Goal: Task Accomplishment & Management: Complete application form

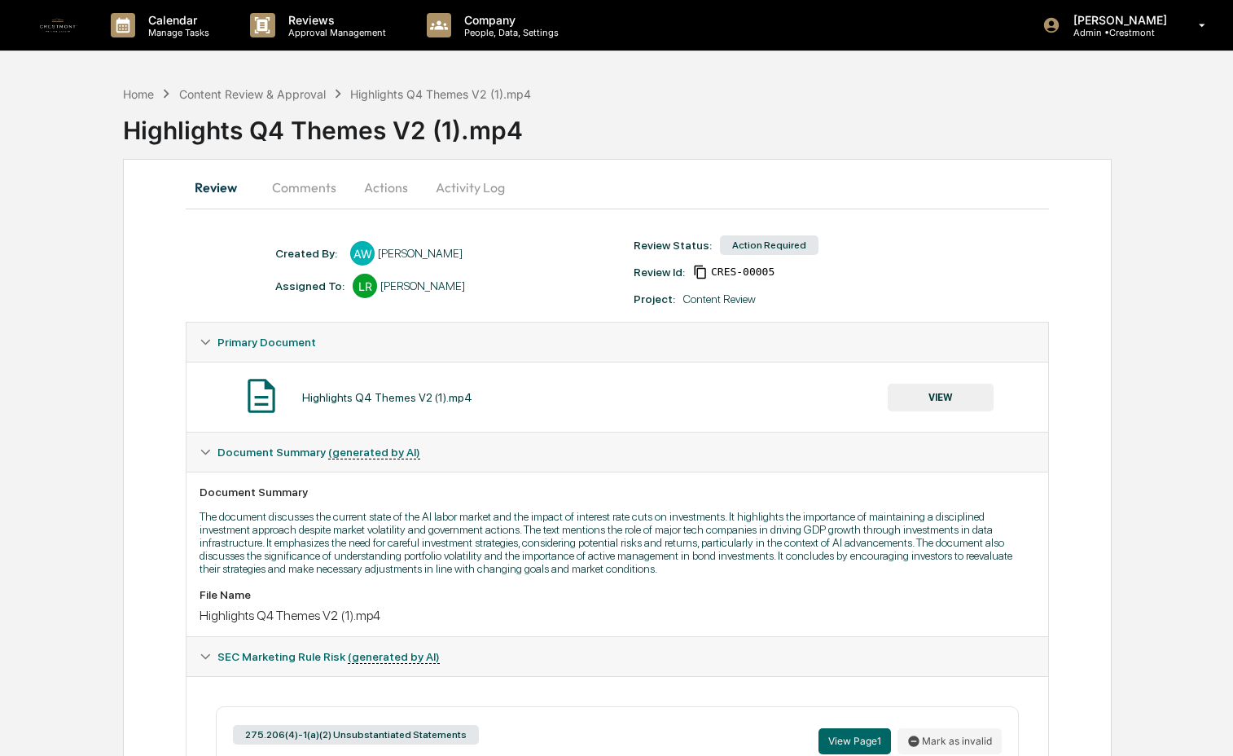
click at [451, 196] on button "Activity Log" at bounding box center [470, 187] width 95 height 39
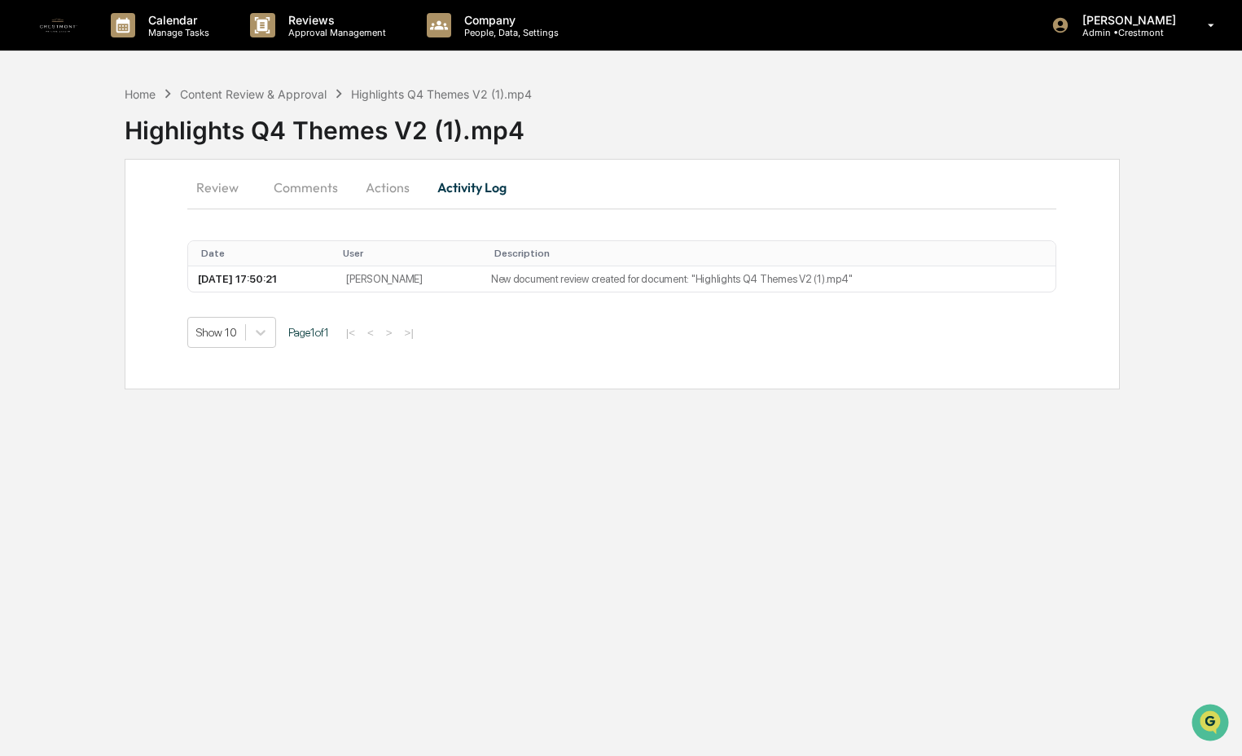
click at [312, 191] on button "Comments" at bounding box center [306, 187] width 90 height 39
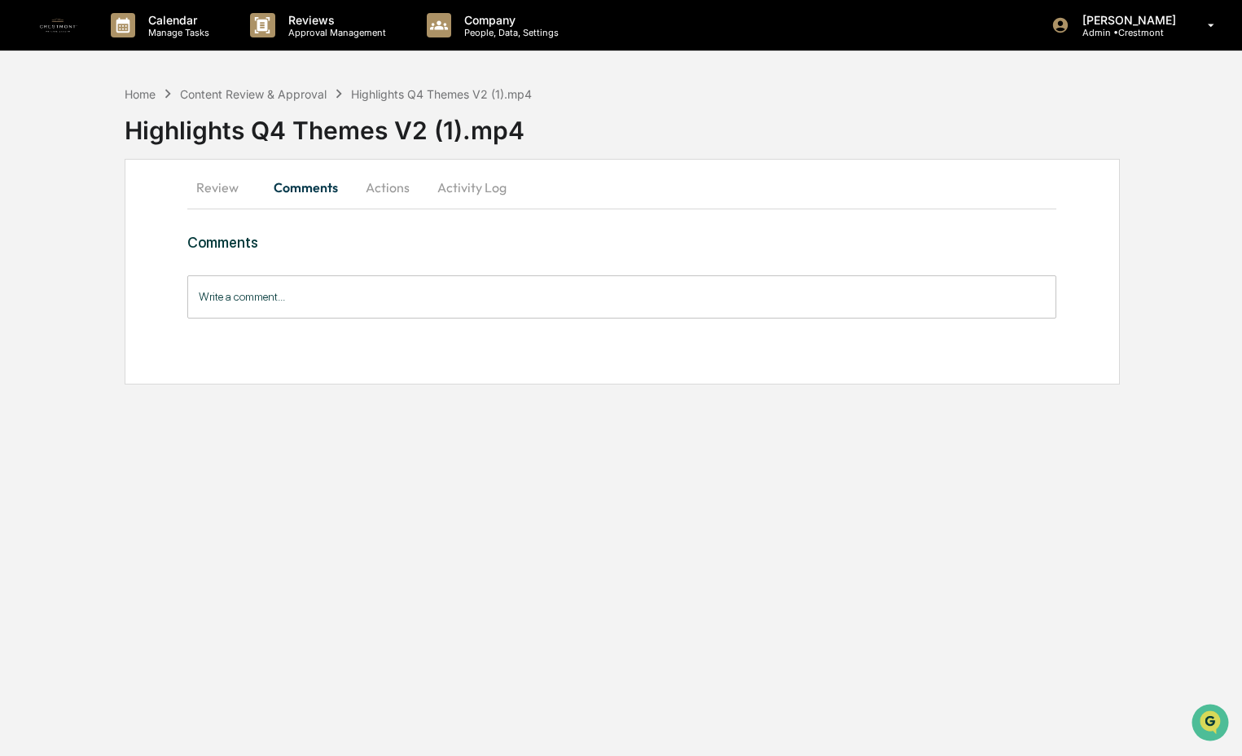
click at [200, 193] on button "Review" at bounding box center [223, 187] width 73 height 39
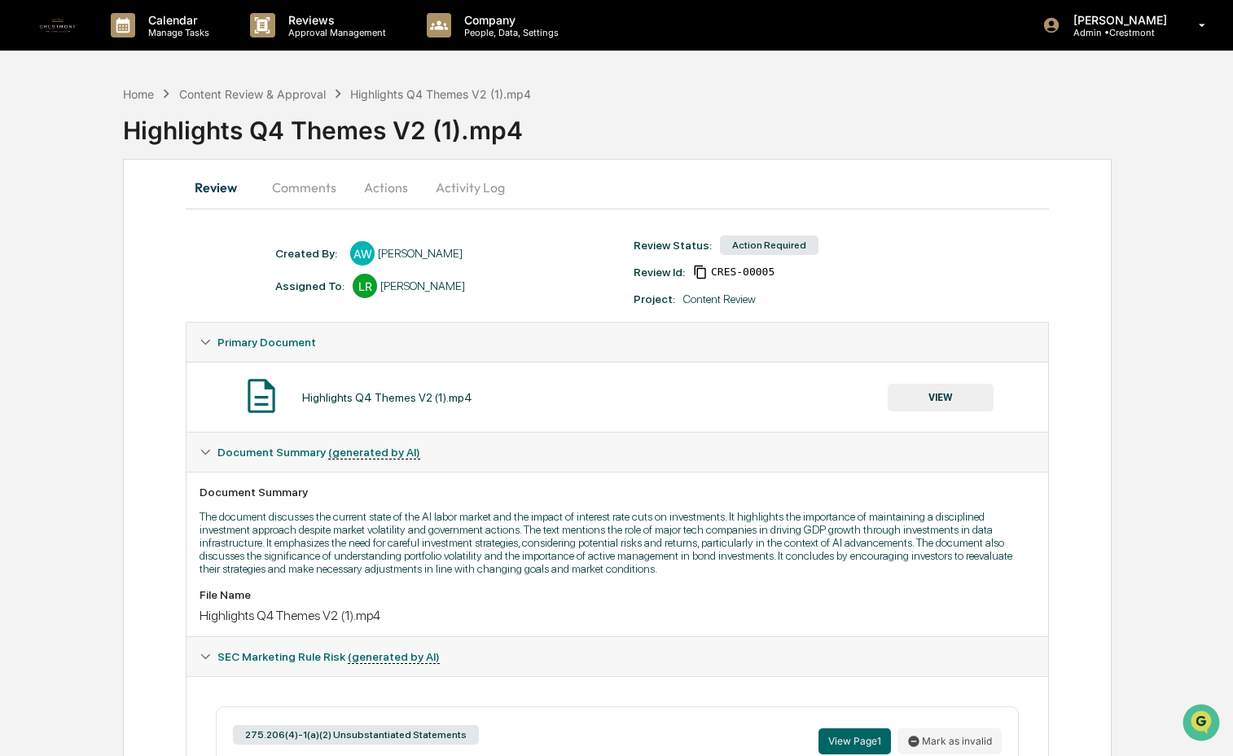
click at [915, 404] on button "VIEW" at bounding box center [941, 398] width 106 height 28
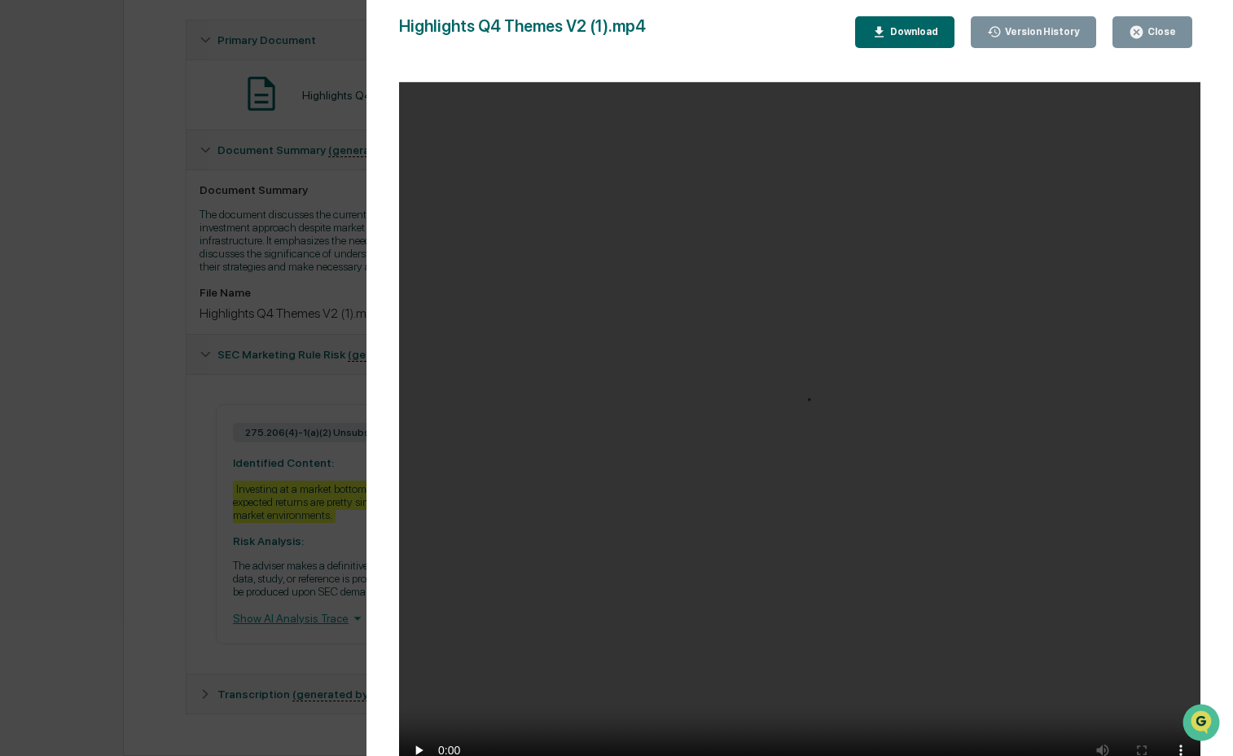
scroll to position [345, 0]
click at [898, 33] on div "Download" at bounding box center [912, 31] width 51 height 11
click at [977, 327] on video "Your browser does not support the video tag." at bounding box center [799, 435] width 801 height 707
drag, startPoint x: 832, startPoint y: 327, endPoint x: 828, endPoint y: 310, distance: 16.6
click at [832, 327] on video "Your browser does not support the video tag." at bounding box center [799, 435] width 801 height 707
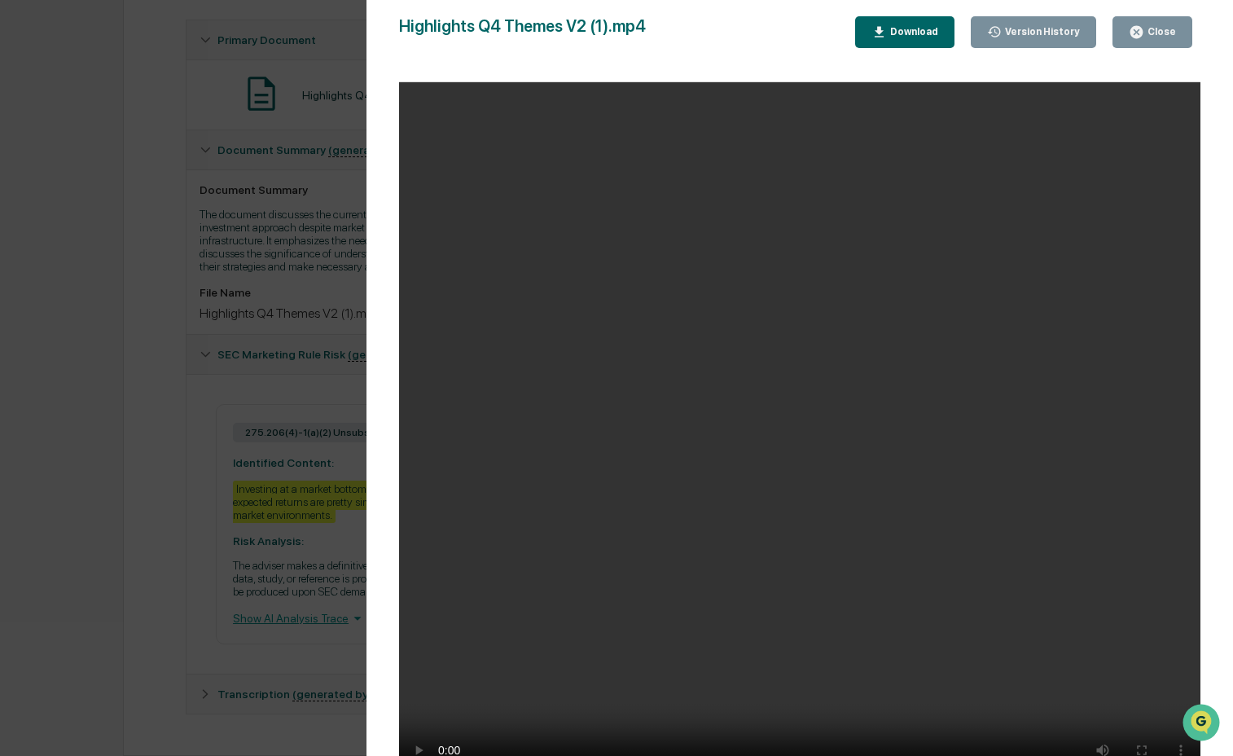
click at [826, 278] on video "Your browser does not support the video tag." at bounding box center [799, 435] width 801 height 707
click at [1044, 259] on video "Your browser does not support the video tag." at bounding box center [799, 435] width 801 height 707
click at [889, 406] on video "Your browser does not support the video tag." at bounding box center [799, 435] width 801 height 707
click at [1160, 30] on div "Close" at bounding box center [1160, 31] width 32 height 11
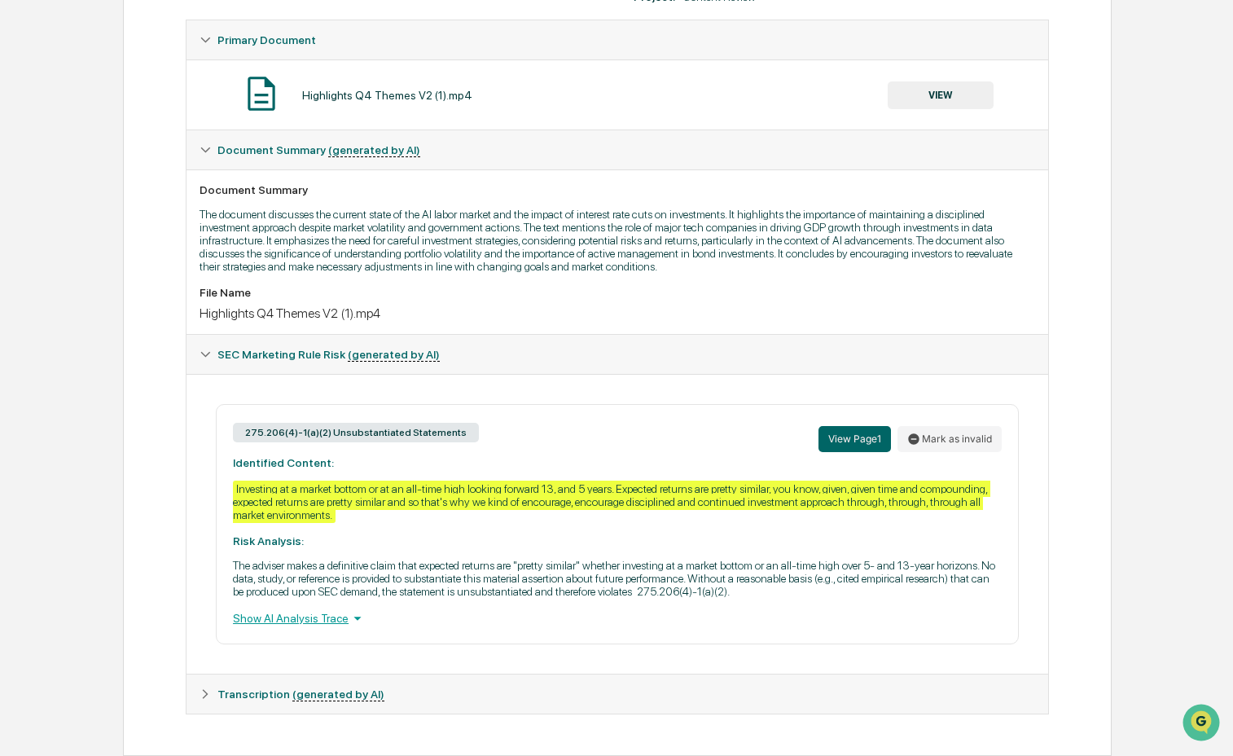
click at [291, 691] on div "Transcription (generated by AI)" at bounding box center [618, 693] width 862 height 39
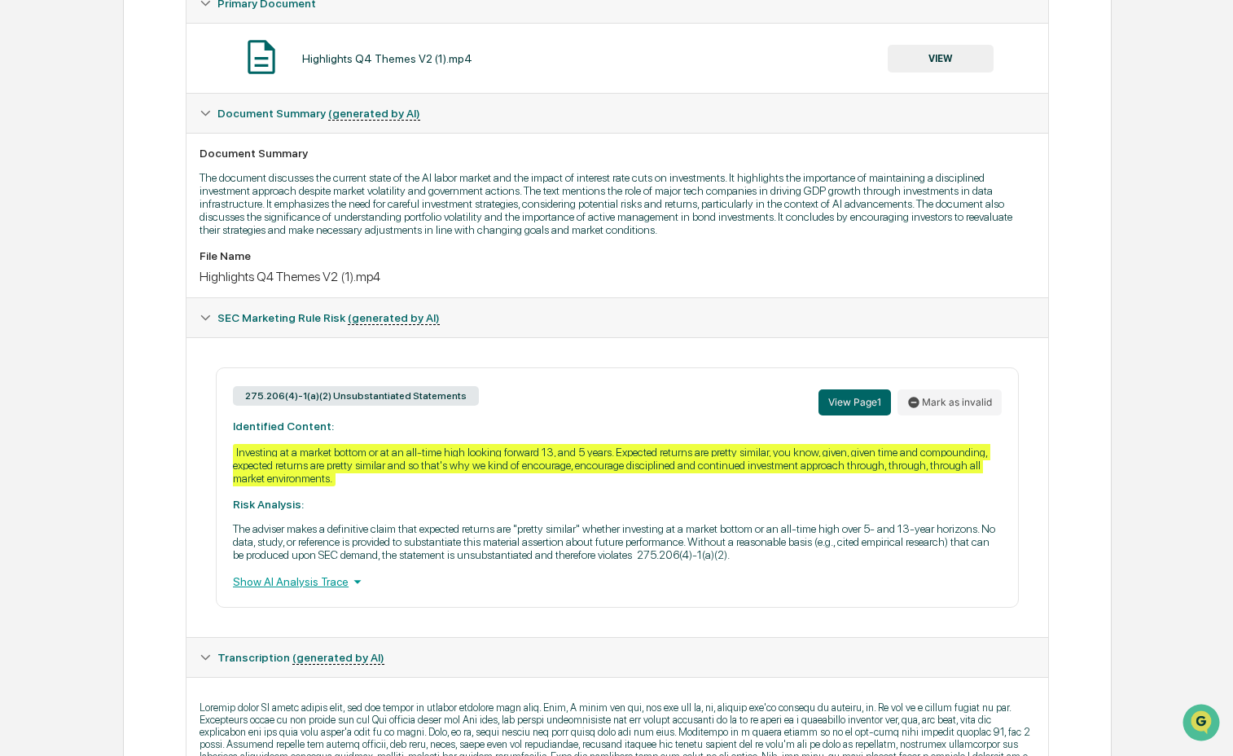
click at [277, 664] on span "Transcription (generated by AI)" at bounding box center [300, 657] width 167 height 13
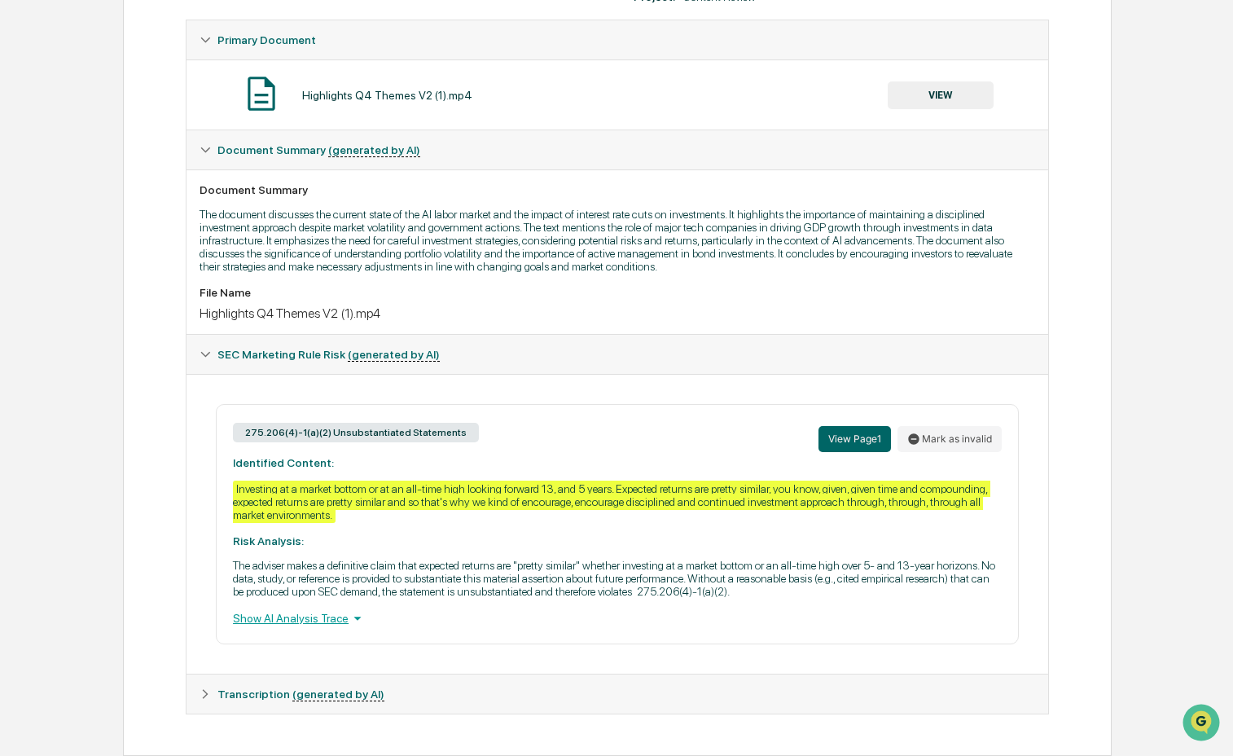
click at [284, 700] on span "Transcription (generated by AI)" at bounding box center [300, 693] width 167 height 13
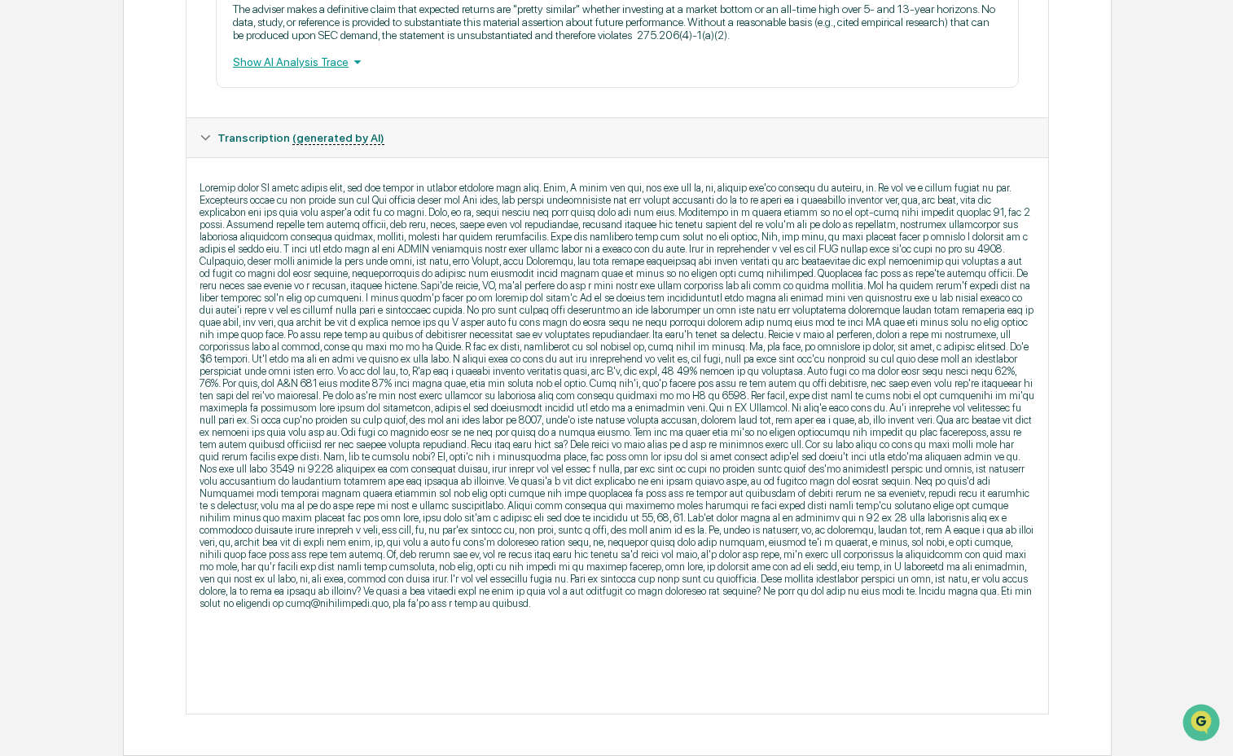
scroll to position [902, 0]
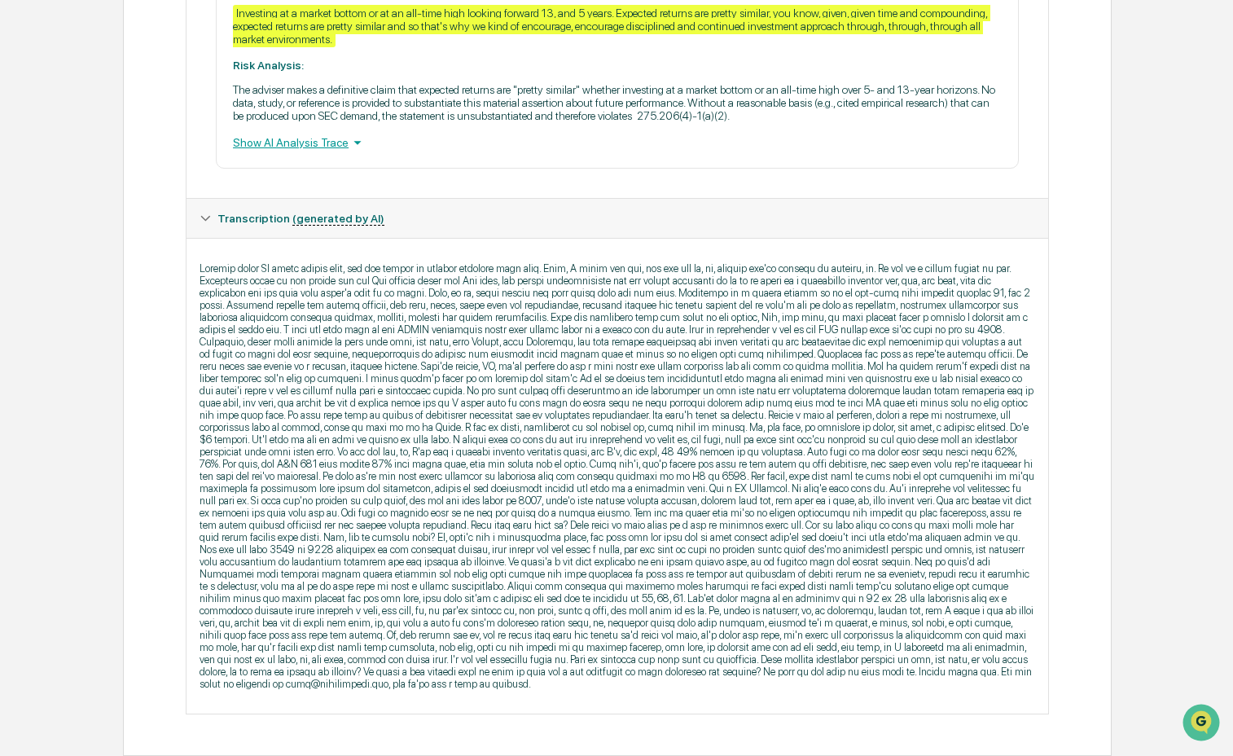
click at [449, 459] on p at bounding box center [618, 476] width 836 height 428
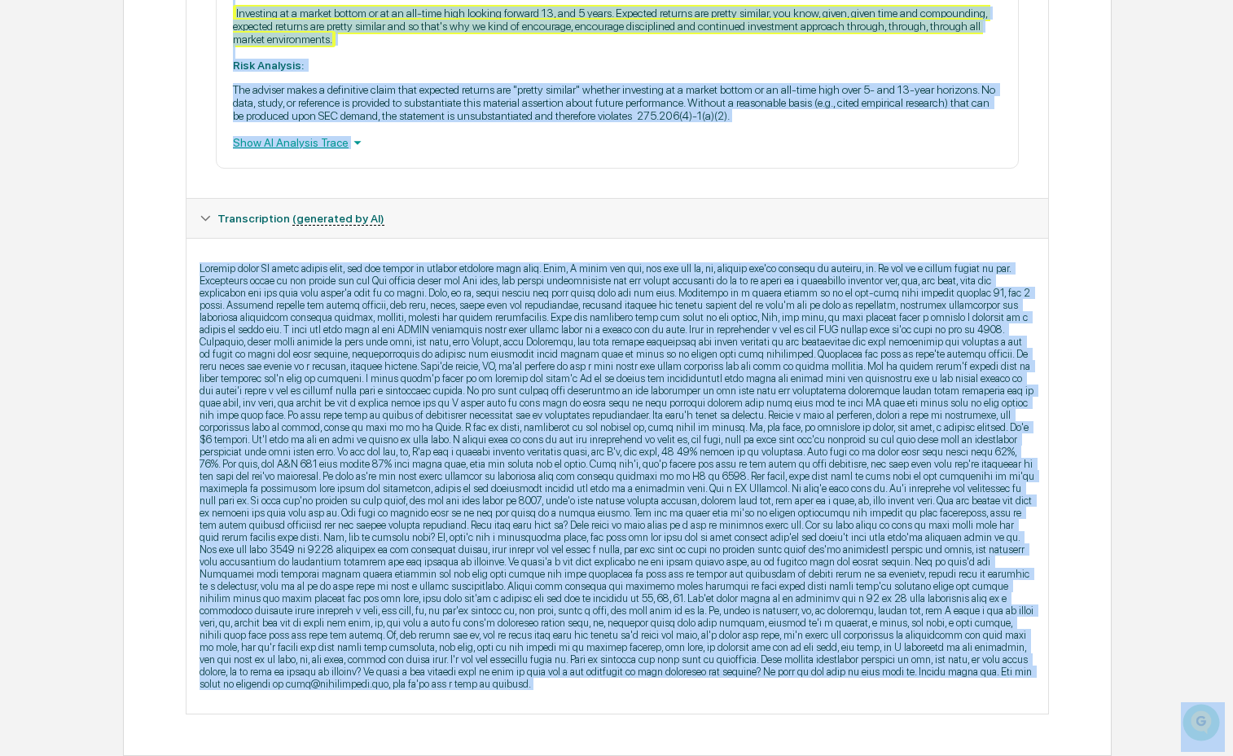
click at [446, 470] on p at bounding box center [618, 476] width 836 height 428
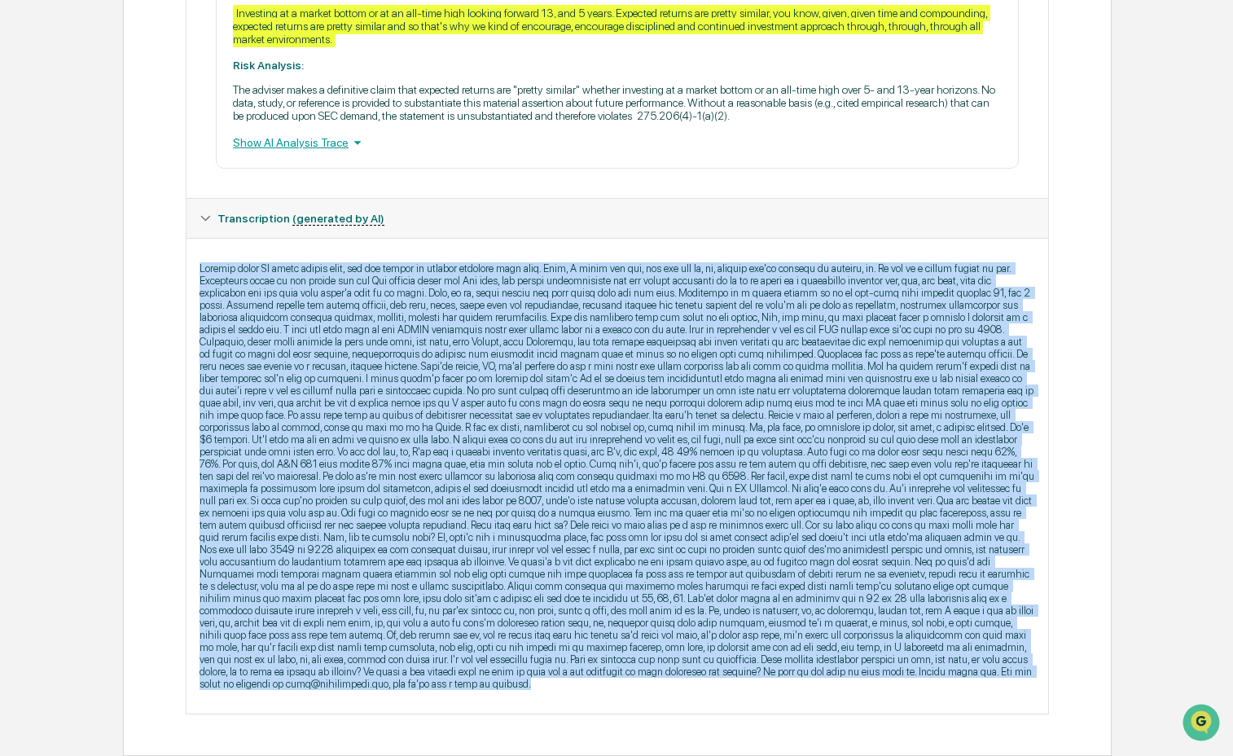
drag, startPoint x: 825, startPoint y: 683, endPoint x: 130, endPoint y: 185, distance: 854.6
click at [130, 185] on div "Review Comments Actions Activity Log Created By: ‎ ‎ AW [PERSON_NAME] Assigned …" at bounding box center [617, 68] width 988 height 1375
copy p "Talking about AI labor market data, and the impact of ongoing interest rate cut…"
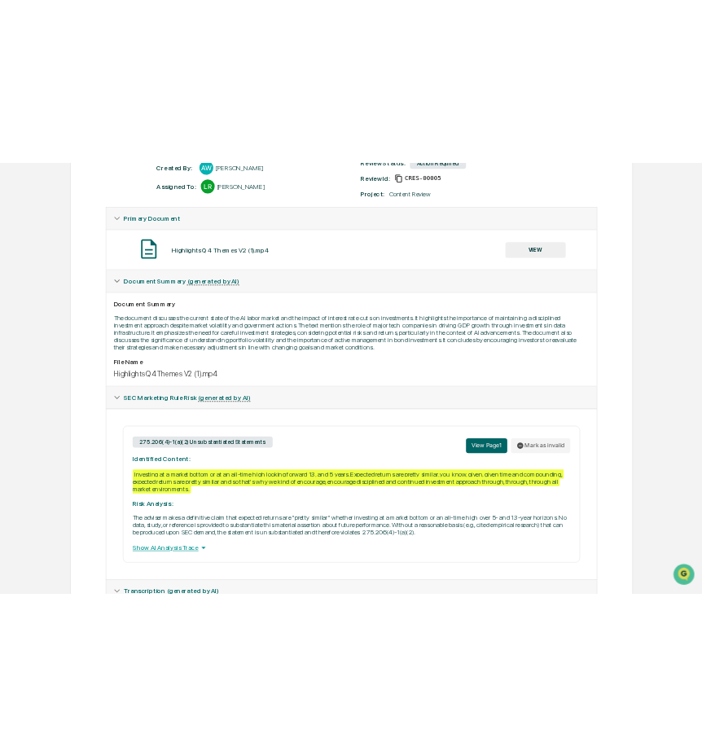
scroll to position [0, 0]
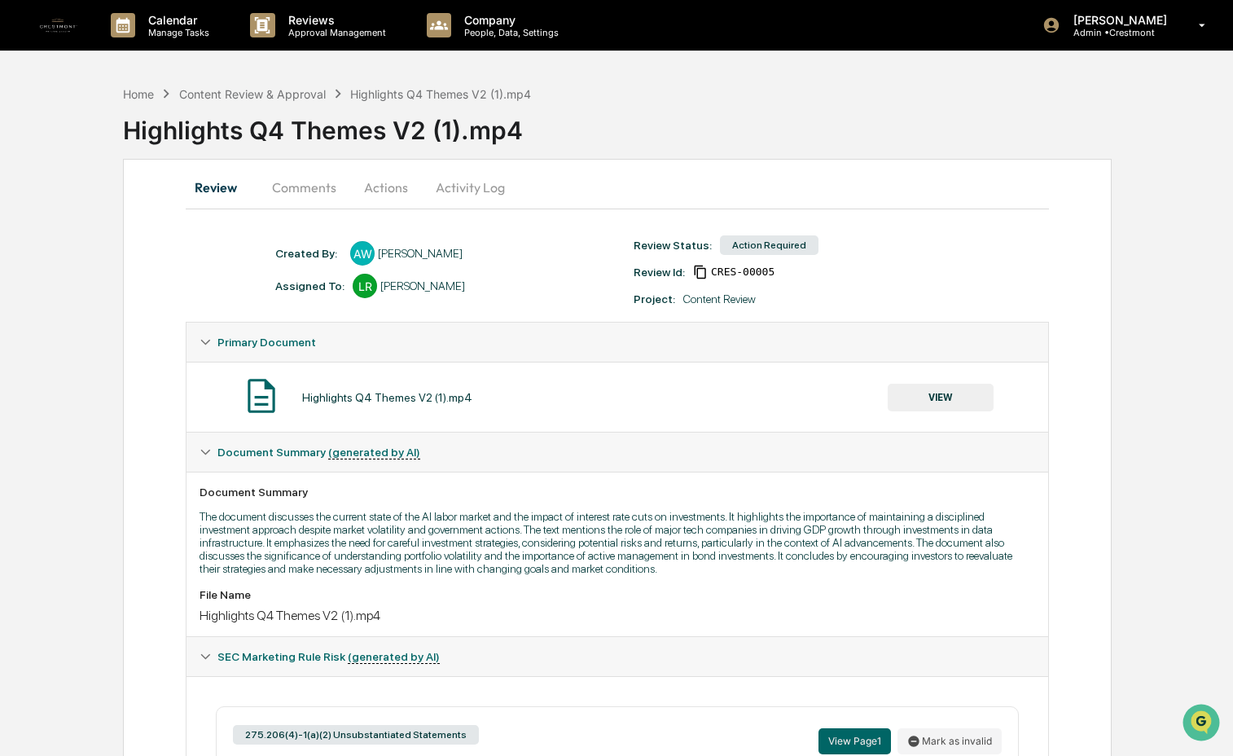
click at [315, 191] on button "Comments" at bounding box center [304, 187] width 90 height 39
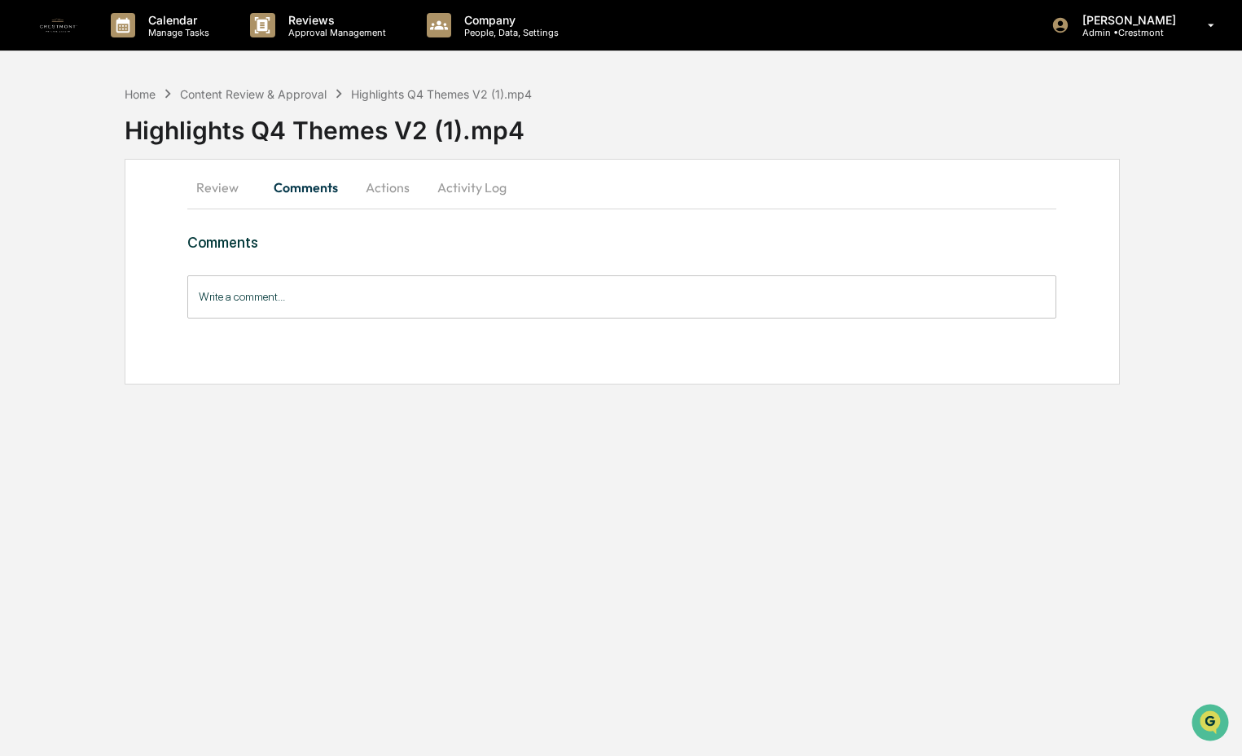
click at [384, 311] on input "Write a comment..." at bounding box center [622, 296] width 870 height 43
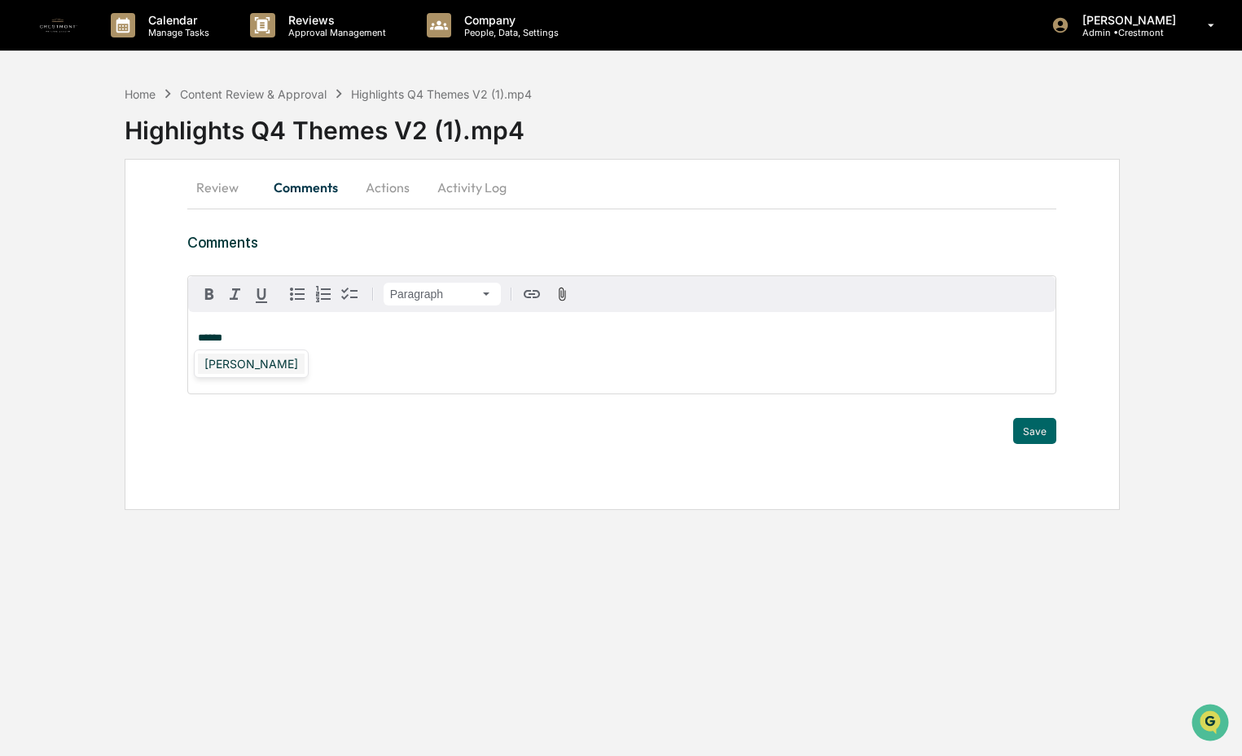
click at [210, 367] on div "[PERSON_NAME]" at bounding box center [251, 363] width 107 height 20
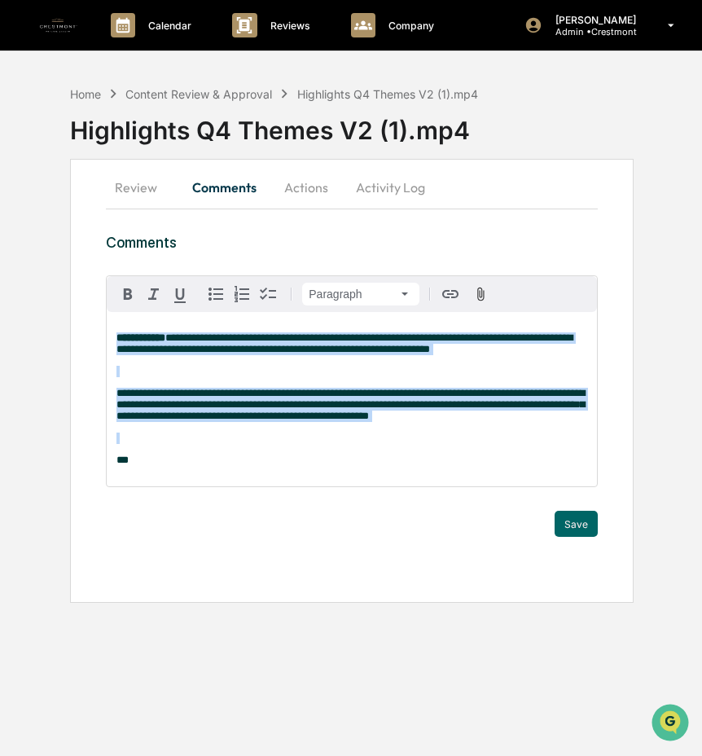
drag, startPoint x: 292, startPoint y: 489, endPoint x: 81, endPoint y: 292, distance: 288.7
click at [81, 292] on div "**********" at bounding box center [352, 381] width 564 height 444
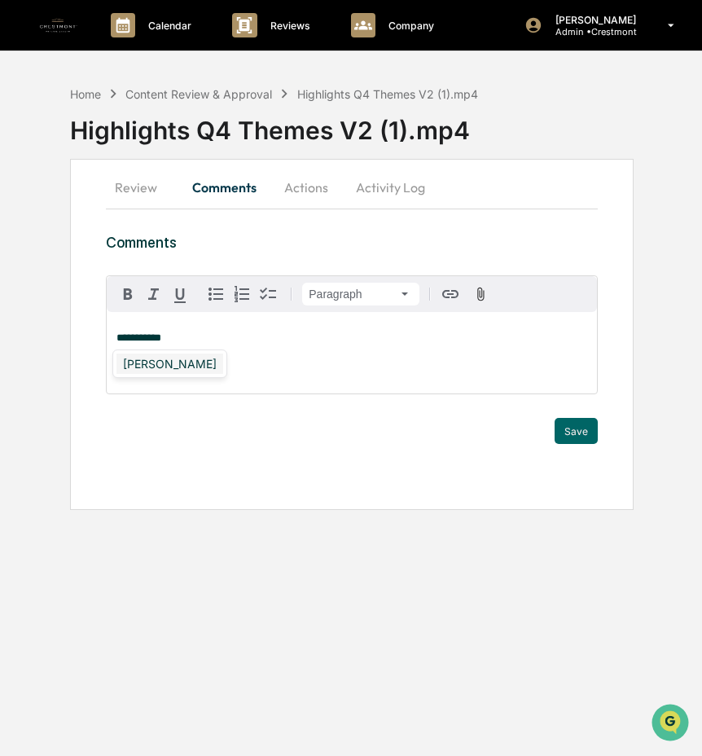
click at [125, 367] on div "[PERSON_NAME]" at bounding box center [169, 363] width 107 height 20
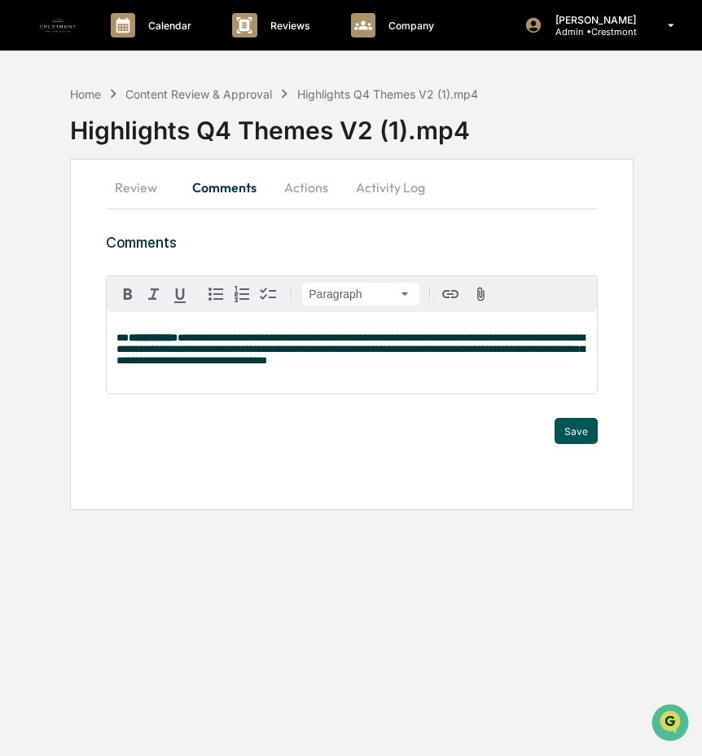
click at [569, 434] on button "Save" at bounding box center [576, 431] width 43 height 26
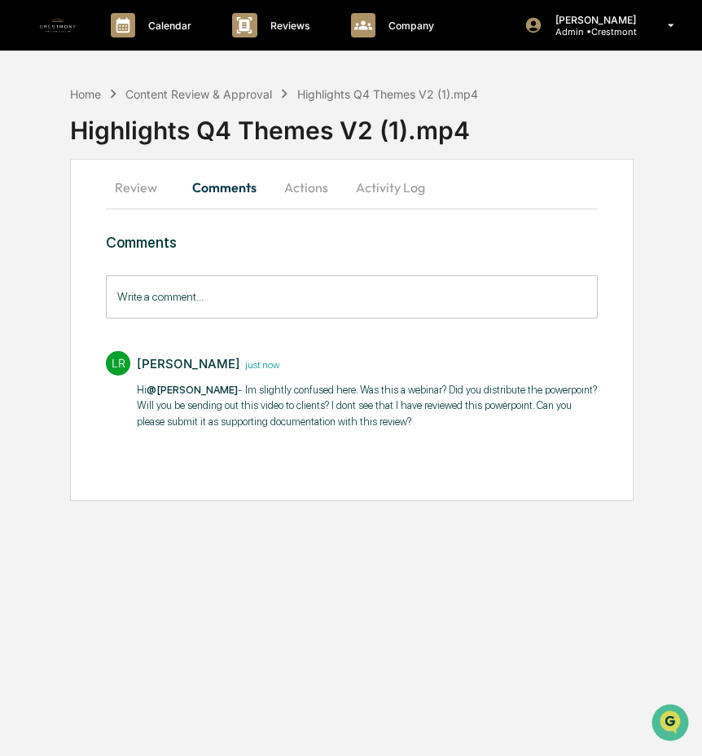
drag, startPoint x: 299, startPoint y: 189, endPoint x: 301, endPoint y: 208, distance: 18.8
click at [300, 189] on button "Actions" at bounding box center [306, 187] width 73 height 39
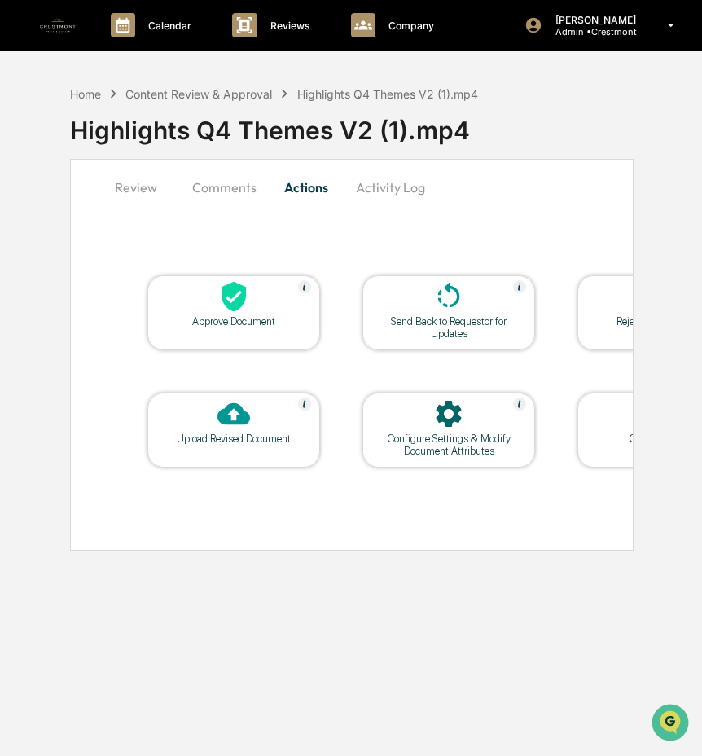
click at [463, 325] on div "Send Back to Requestor for Updates" at bounding box center [448, 327] width 147 height 24
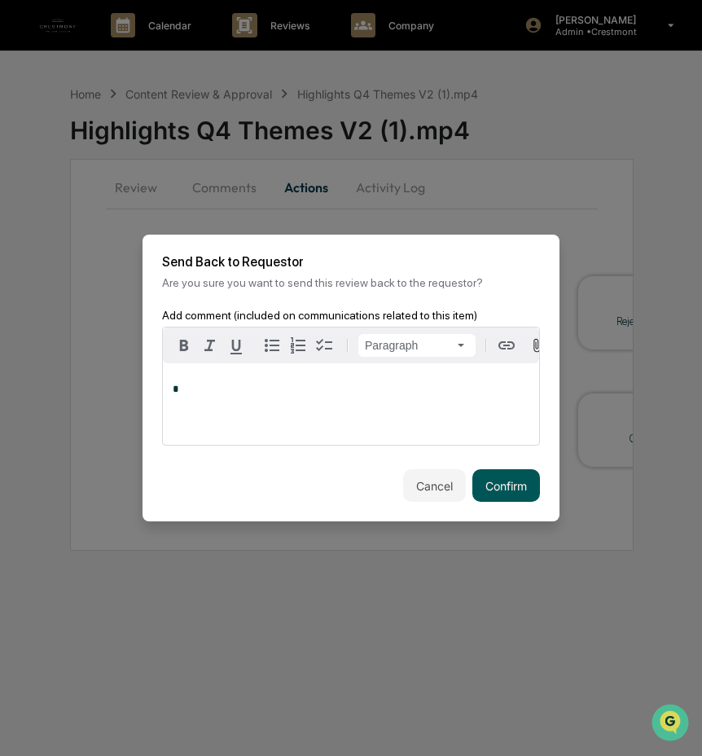
click at [522, 490] on button "Confirm" at bounding box center [506, 485] width 68 height 33
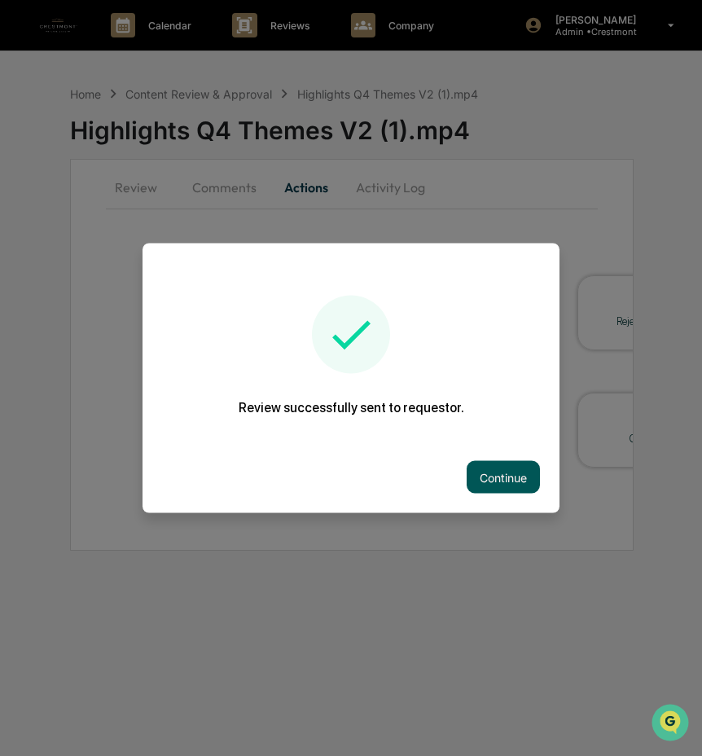
click at [494, 473] on button "Continue" at bounding box center [503, 477] width 73 height 33
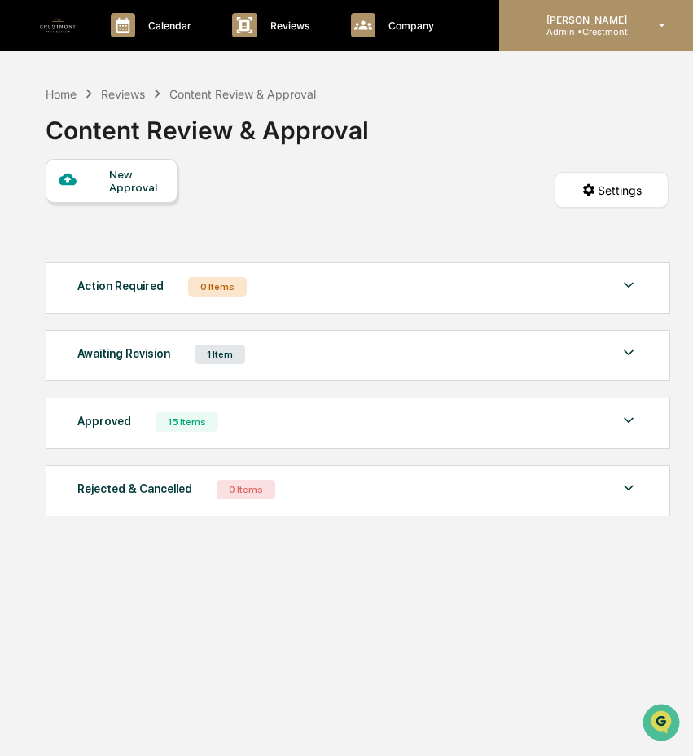
click at [571, 24] on p "[PERSON_NAME]" at bounding box center [584, 20] width 102 height 12
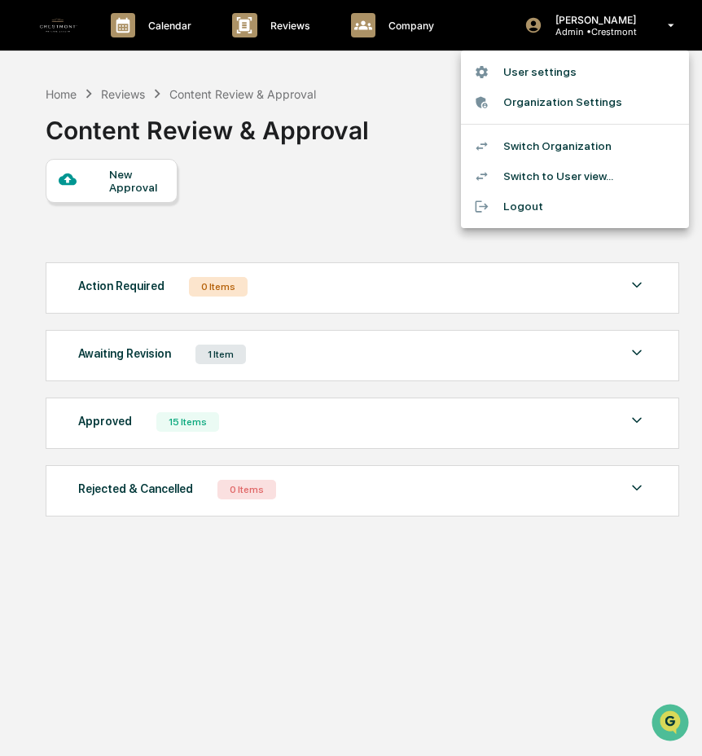
click at [577, 151] on li "Switch Organization" at bounding box center [575, 146] width 228 height 30
